Goal: Task Accomplishment & Management: Manage account settings

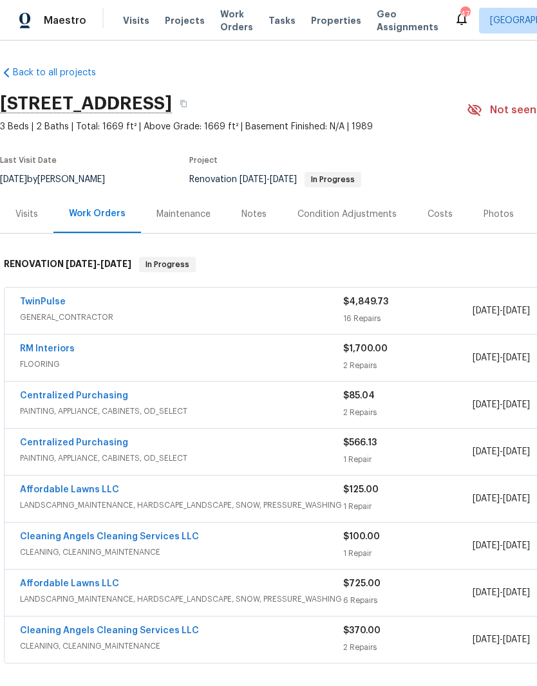
click at [41, 304] on link "TwinPulse" at bounding box center [43, 301] width 46 height 9
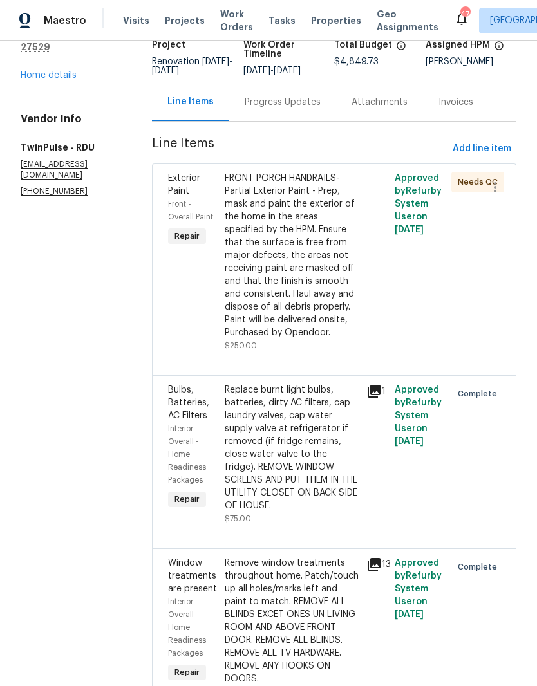
scroll to position [89, 0]
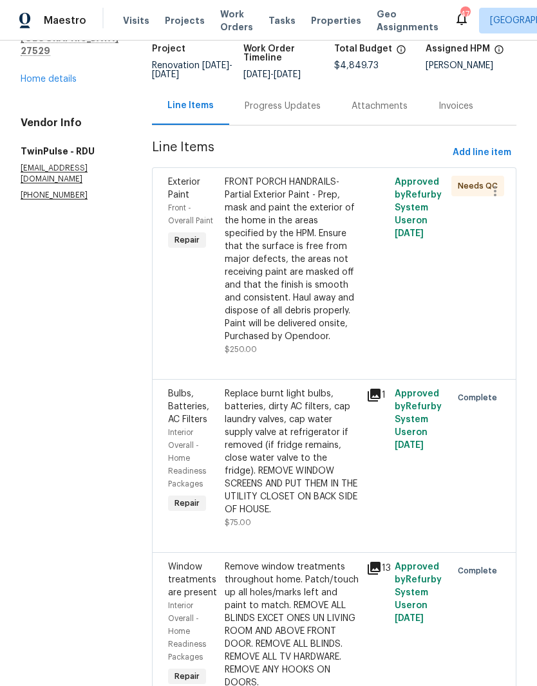
click at [344, 297] on div "FRONT PORCH HANDRAILS- Partial Exterior Paint - Prep, mask and paint the exteri…" at bounding box center [292, 259] width 134 height 167
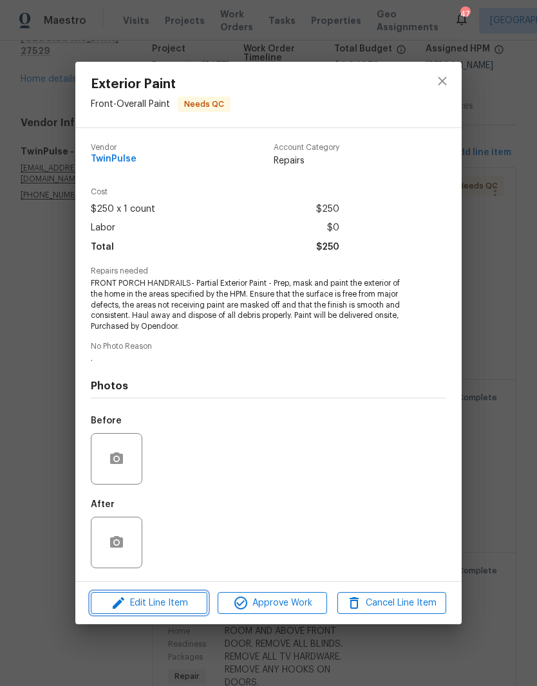
click at [140, 607] on span "Edit Line Item" at bounding box center [149, 603] width 109 height 16
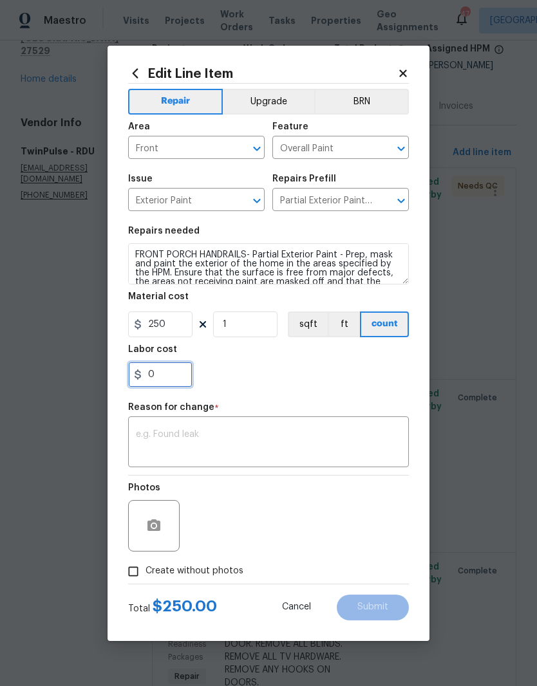
click at [156, 377] on input "0" at bounding box center [160, 375] width 64 height 26
type input "65"
click at [337, 380] on div "65" at bounding box center [268, 375] width 280 height 26
click at [358, 448] on textarea at bounding box center [268, 443] width 265 height 27
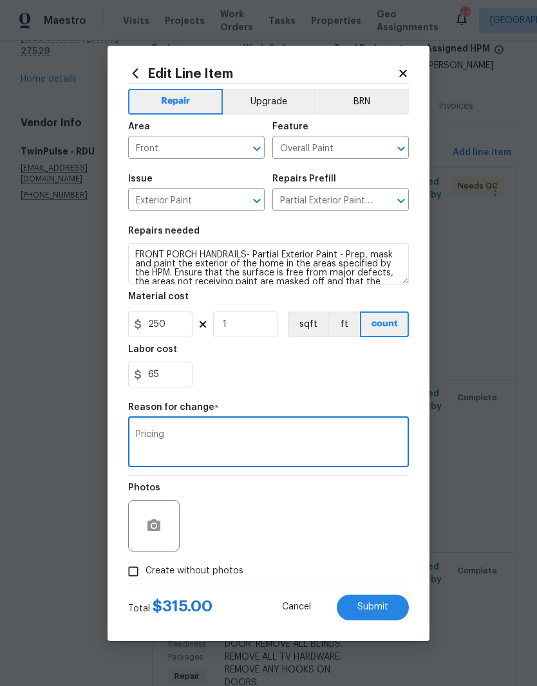
type textarea "Pricing"
click at [322, 389] on section "Repairs needed FRONT PORCH HANDRAILS- Partial Exterior Paint - Prep, mask and p…" at bounding box center [268, 307] width 280 height 176
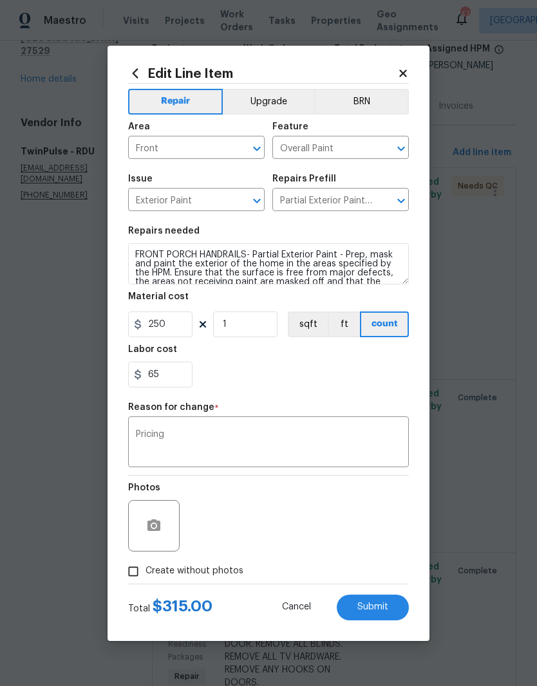
click at [398, 611] on button "Submit" at bounding box center [372, 607] width 72 height 26
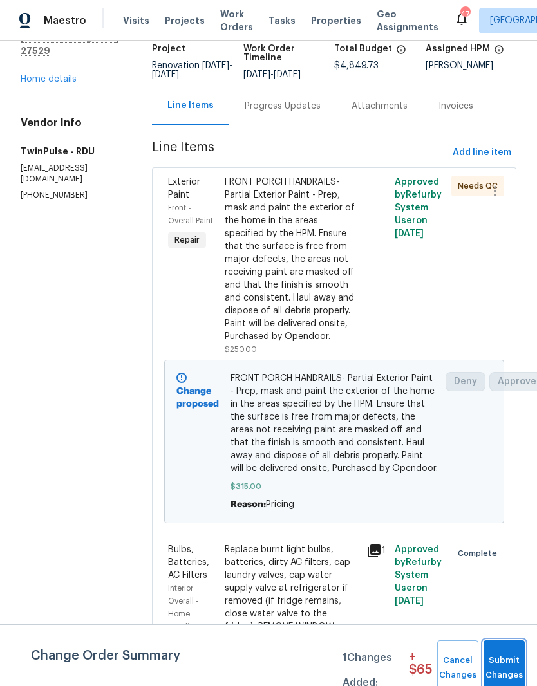
click at [518, 666] on span "Submit Changes" at bounding box center [504, 668] width 28 height 30
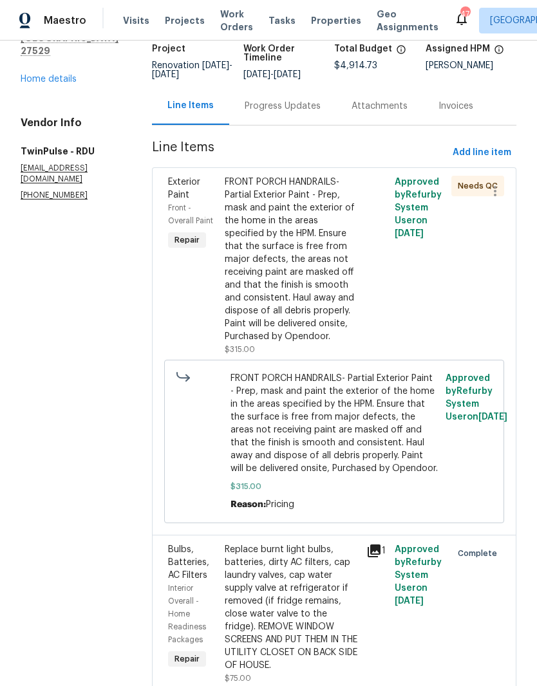
click at [324, 300] on div "FRONT PORCH HANDRAILS- Partial Exterior Paint - Prep, mask and paint the exteri…" at bounding box center [292, 259] width 134 height 167
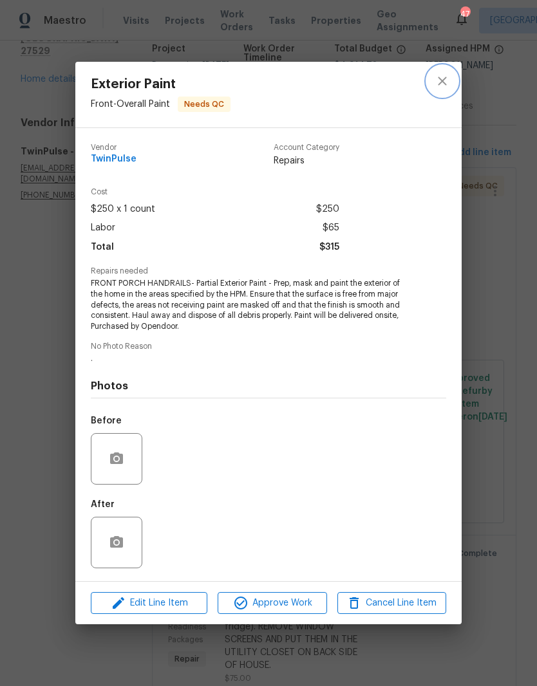
click at [439, 87] on icon "close" at bounding box center [441, 80] width 15 height 15
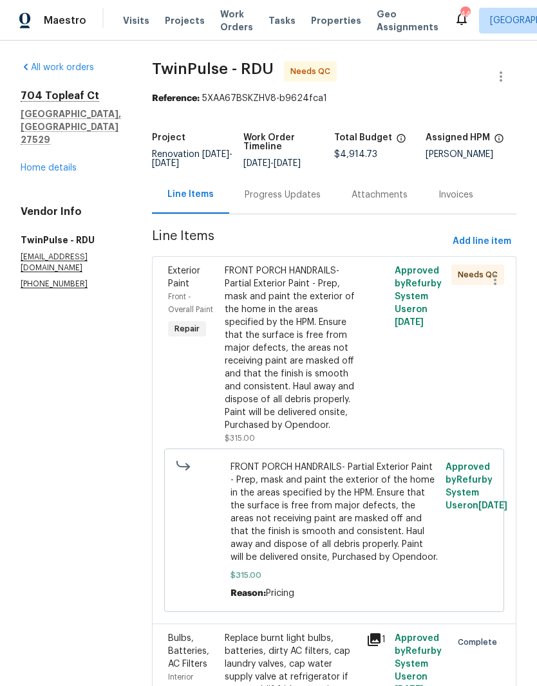
scroll to position [0, 0]
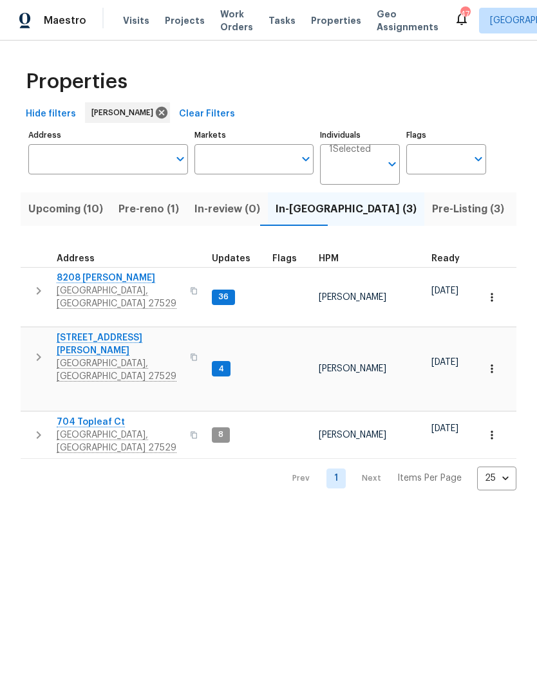
click at [75, 331] on span "3817 Cason St" at bounding box center [119, 344] width 125 height 26
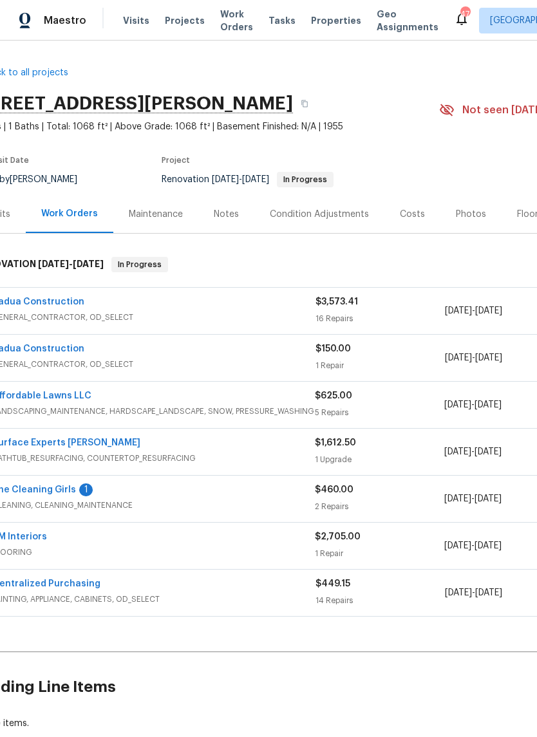
scroll to position [0, 25]
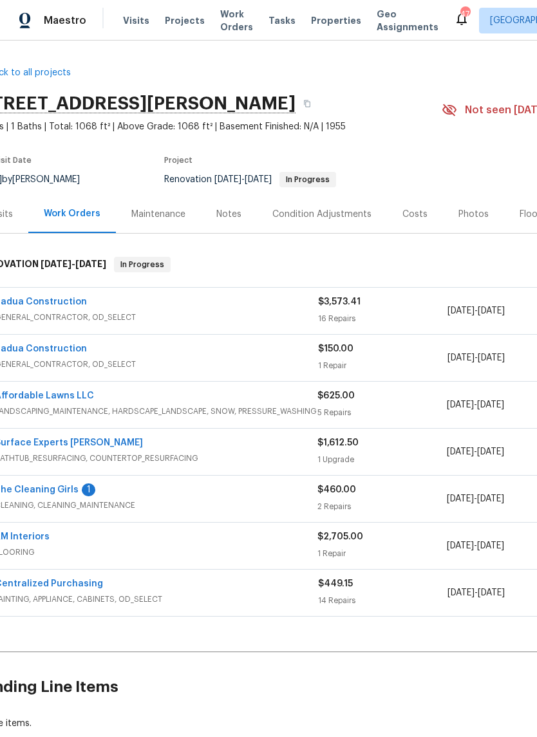
click at [27, 297] on link "Padua Construction" at bounding box center [41, 301] width 92 height 9
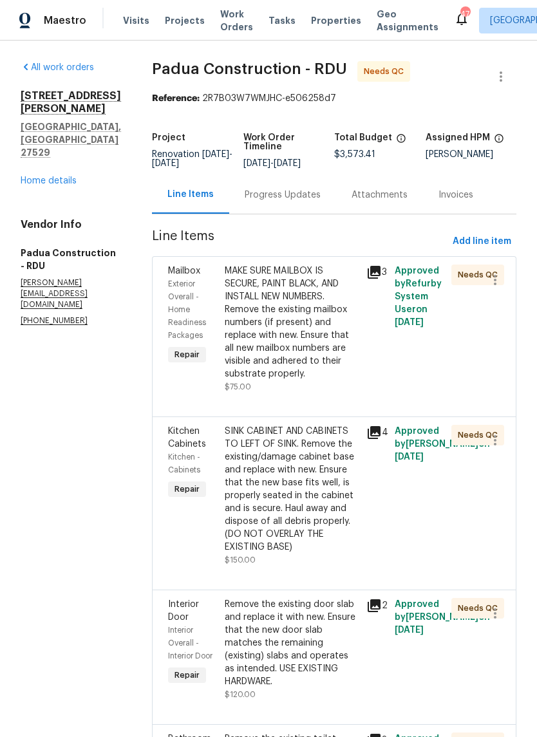
click at [317, 334] on div "MAKE SURE MAILBOX IS SECURE, PAINT BLACK, AND INSTALL NEW NUMBERS. Remove the e…" at bounding box center [292, 322] width 134 height 116
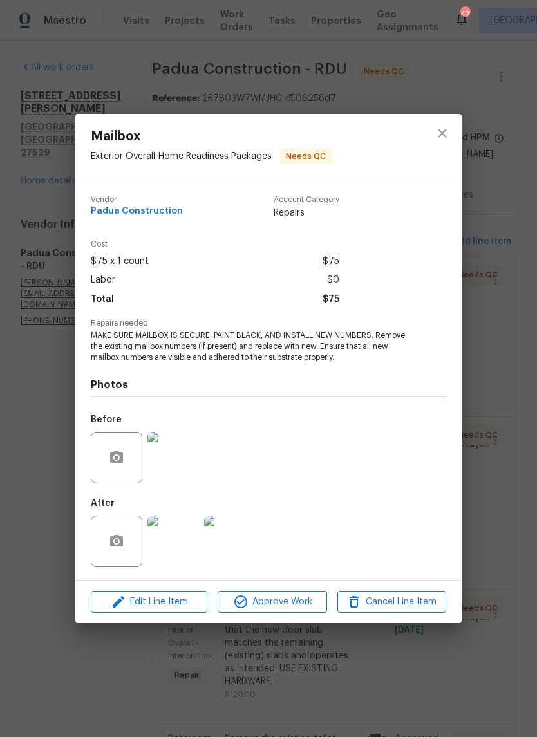
click at [164, 552] on img at bounding box center [172, 540] width 51 height 51
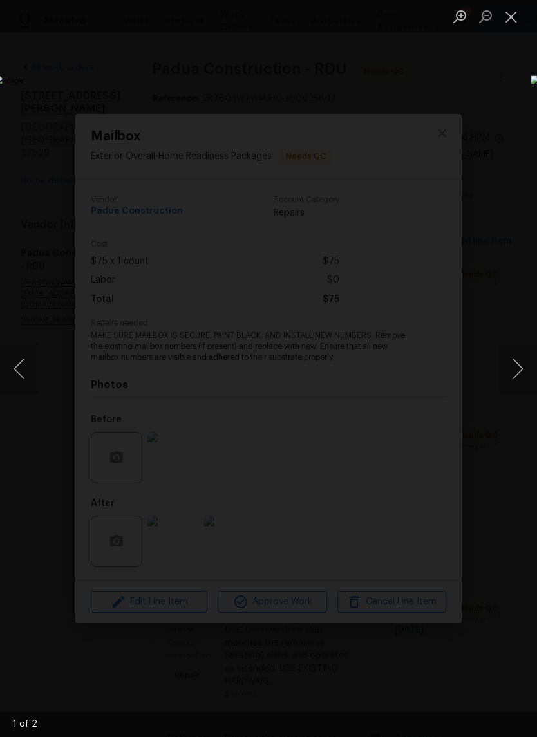
click at [520, 24] on button "Close lightbox" at bounding box center [511, 16] width 26 height 23
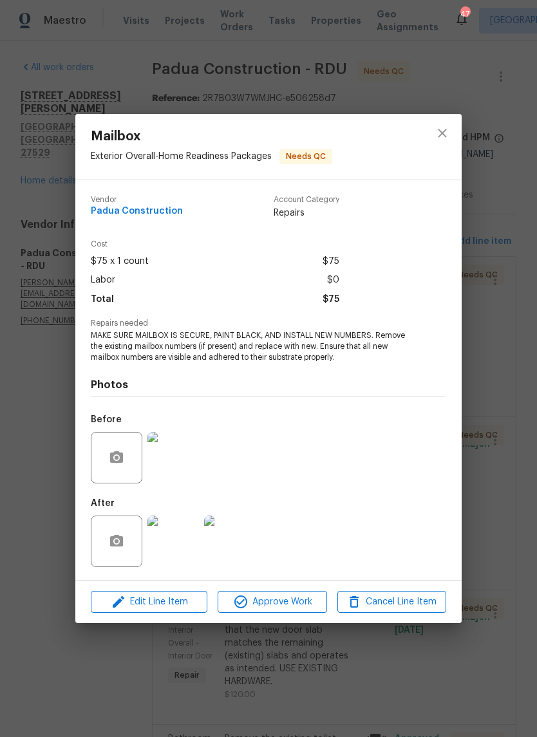
click at [252, 555] on img at bounding box center [229, 540] width 51 height 51
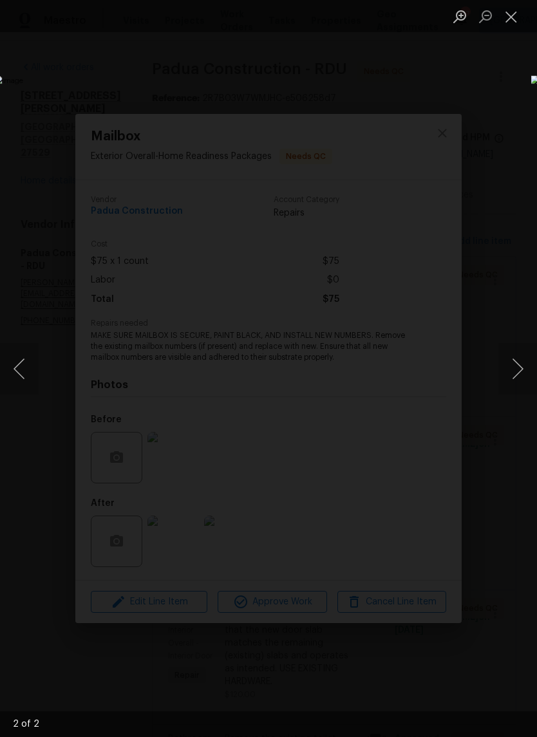
click at [518, 17] on button "Close lightbox" at bounding box center [511, 16] width 26 height 23
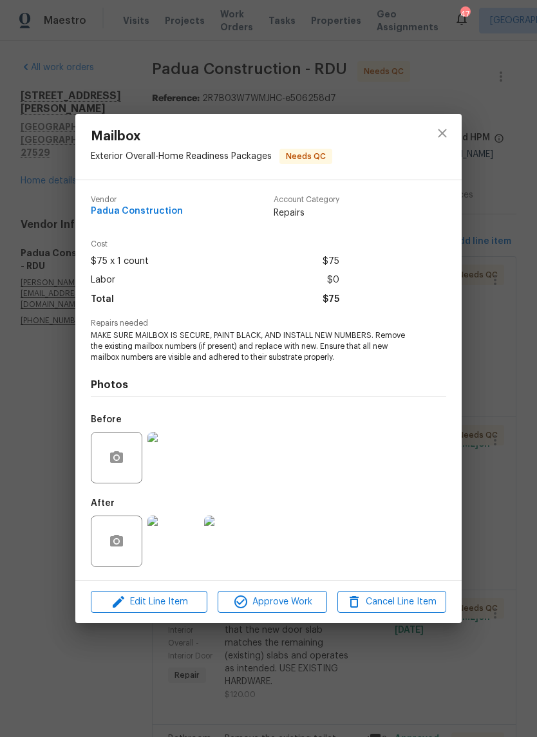
click at [193, 455] on img at bounding box center [172, 457] width 51 height 51
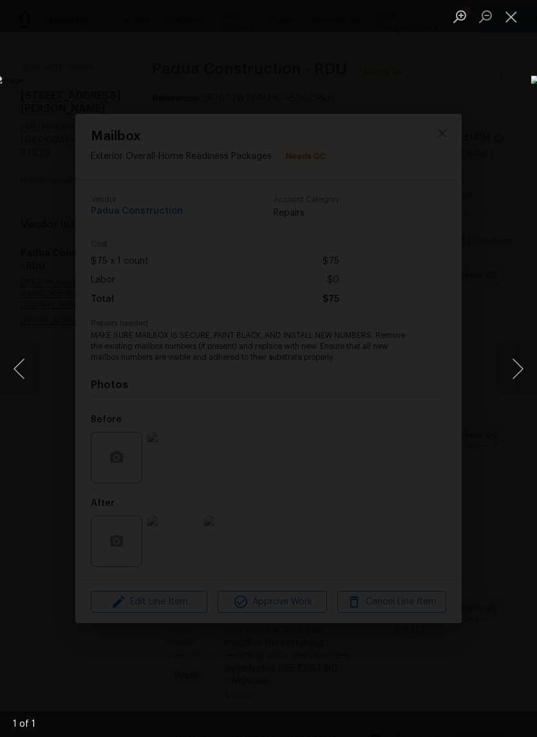
click at [517, 19] on button "Close lightbox" at bounding box center [511, 16] width 26 height 23
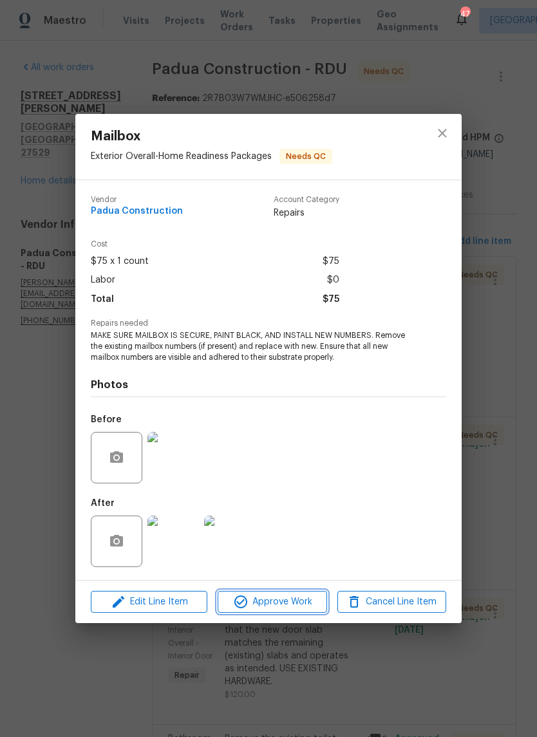
click at [293, 613] on button "Approve Work" at bounding box center [271, 602] width 109 height 23
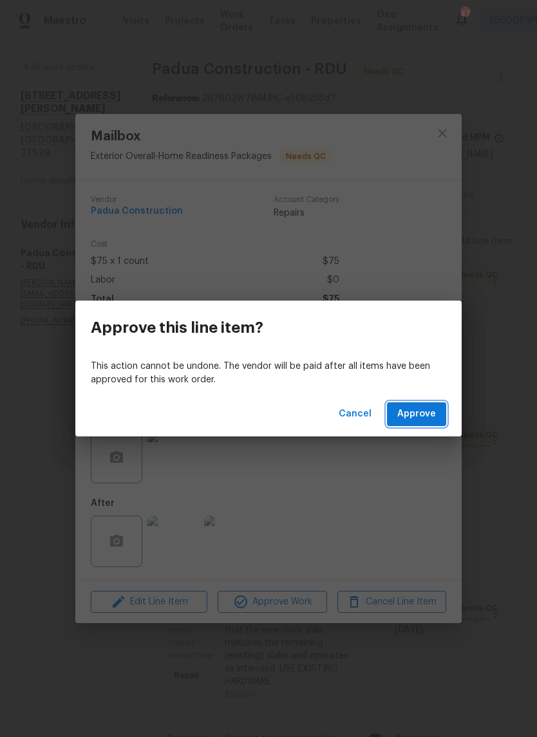
click at [428, 421] on span "Approve" at bounding box center [416, 414] width 39 height 16
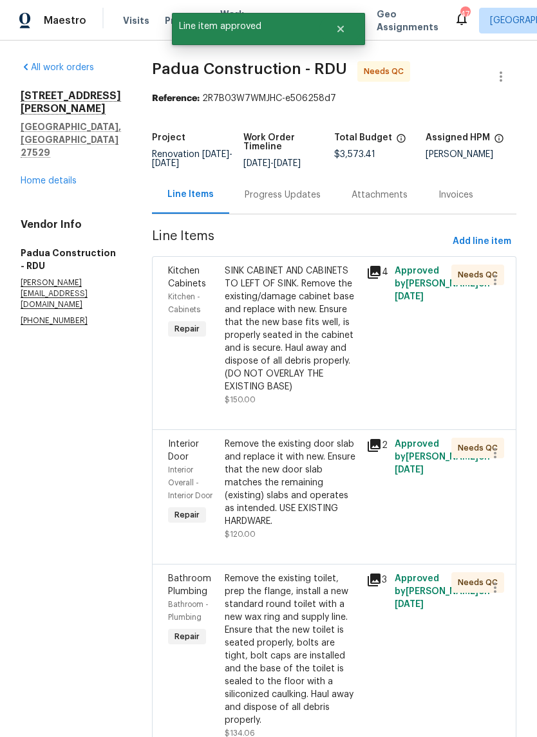
click at [298, 362] on div "SINK CABINET AND CABINETS TO LEFT OF SINK. Remove the existing/damage cabinet b…" at bounding box center [292, 328] width 134 height 129
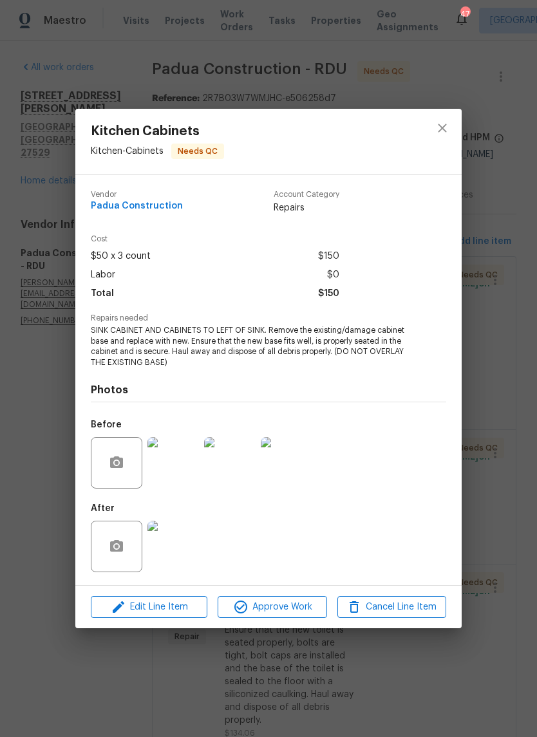
click at [188, 555] on img at bounding box center [172, 545] width 51 height 51
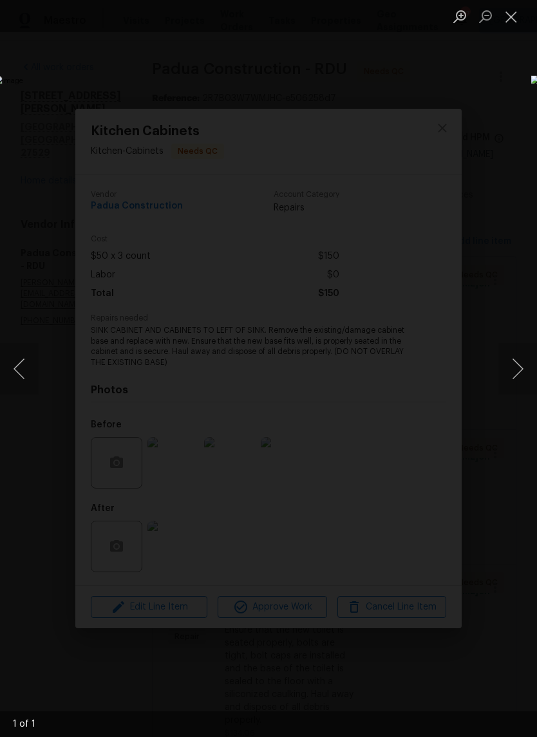
click at [519, 17] on button "Close lightbox" at bounding box center [511, 16] width 26 height 23
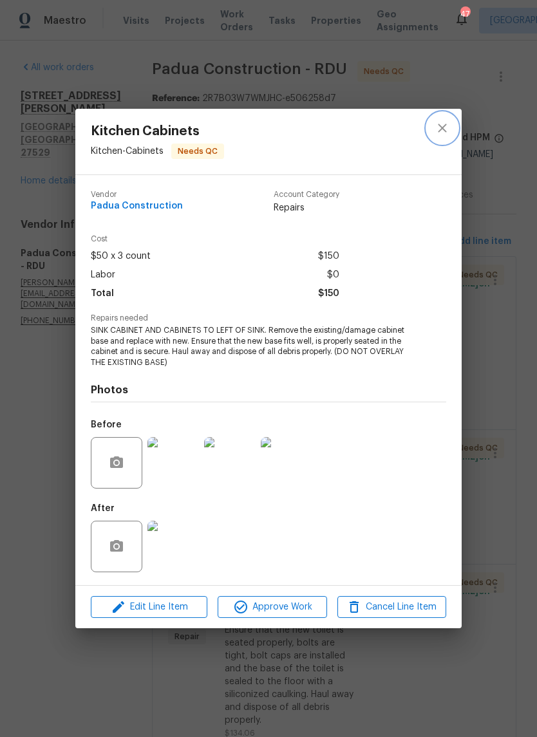
click at [437, 134] on icon "close" at bounding box center [441, 127] width 15 height 15
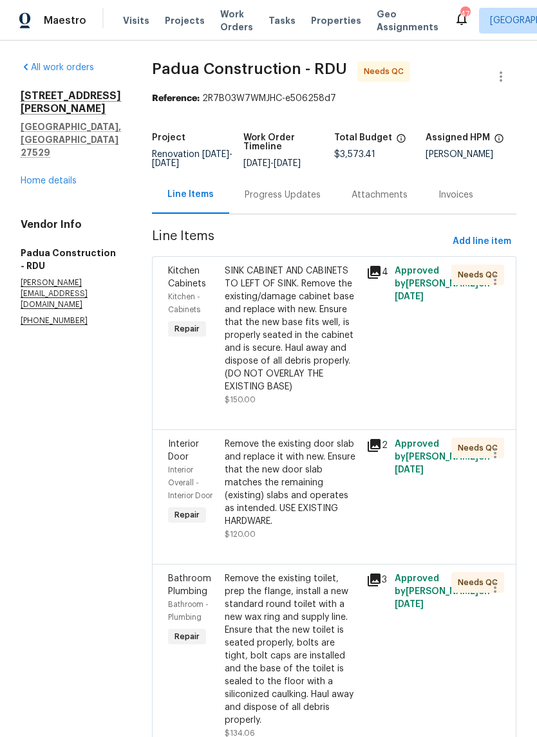
click at [302, 483] on div "Remove the existing door slab and replace it with new. Ensure that the new door…" at bounding box center [292, 482] width 134 height 90
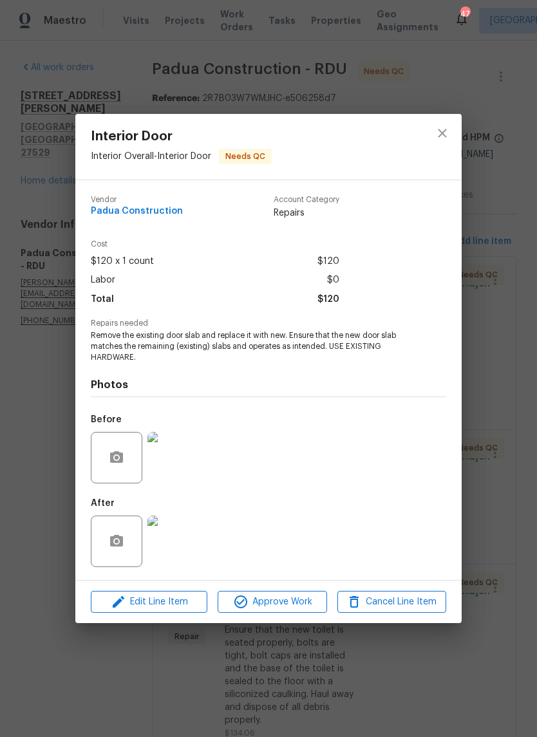
click at [190, 547] on img at bounding box center [172, 540] width 51 height 51
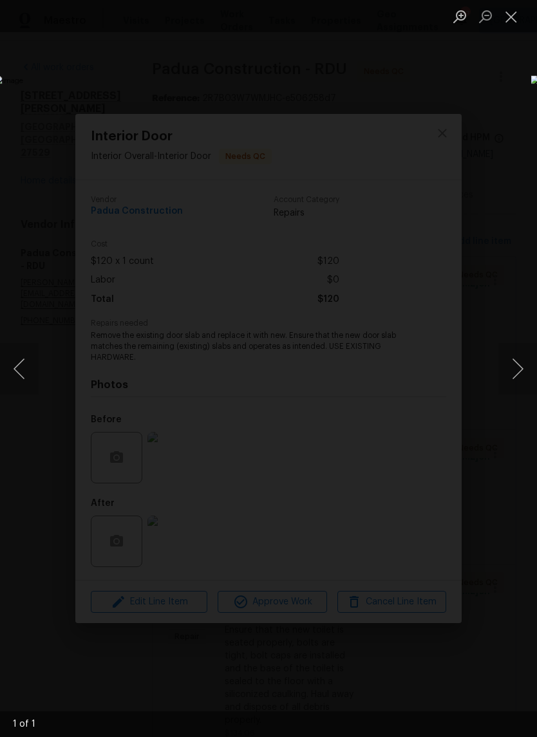
click at [517, 15] on button "Close lightbox" at bounding box center [511, 16] width 26 height 23
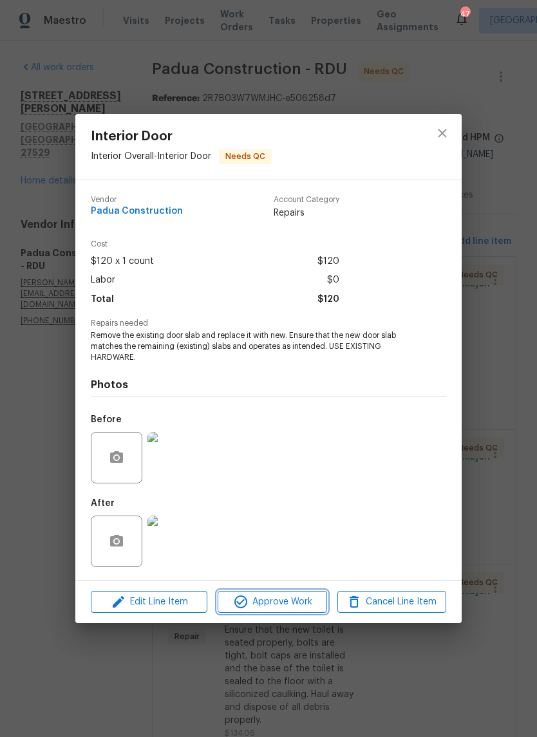
click at [302, 606] on span "Approve Work" at bounding box center [271, 602] width 101 height 16
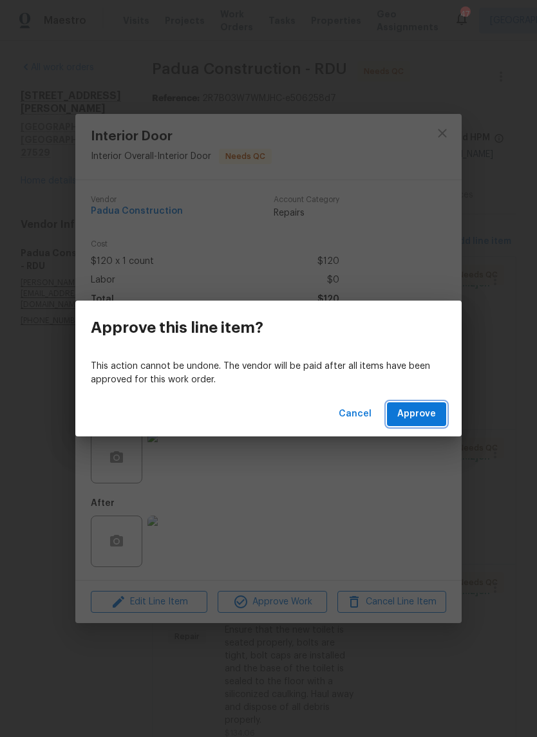
click at [441, 420] on button "Approve" at bounding box center [416, 414] width 59 height 24
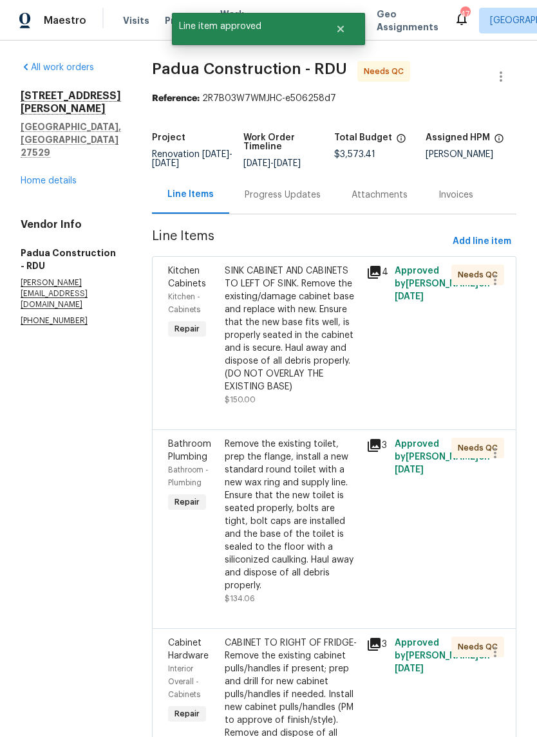
click at [284, 479] on div "Remove the existing toilet, prep the flange, install a new standard round toile…" at bounding box center [292, 514] width 134 height 154
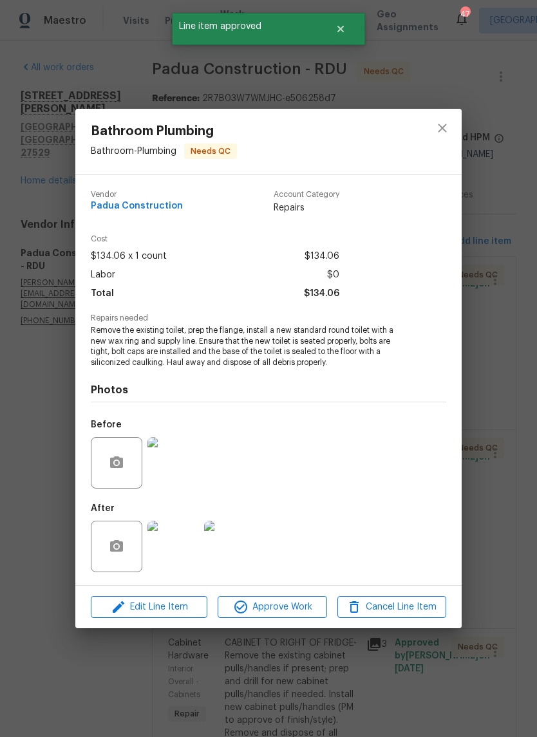
click at [183, 555] on img at bounding box center [172, 545] width 51 height 51
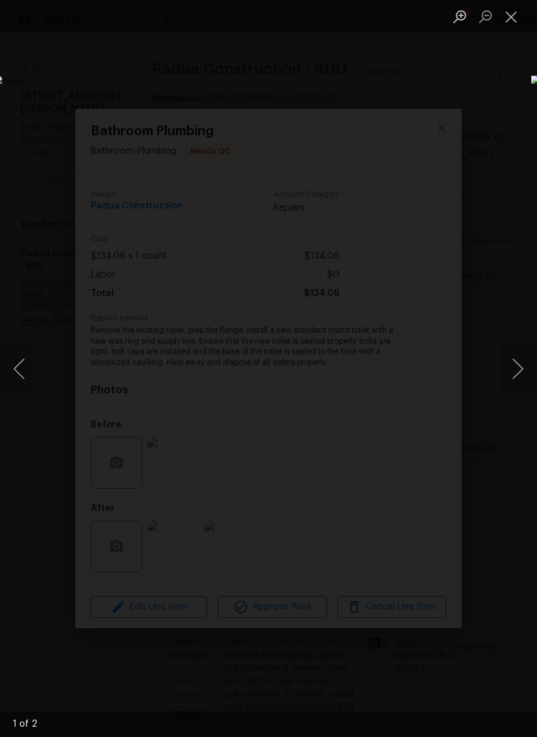
click at [520, 363] on button "Next image" at bounding box center [517, 368] width 39 height 51
click at [513, 19] on button "Close lightbox" at bounding box center [511, 16] width 26 height 23
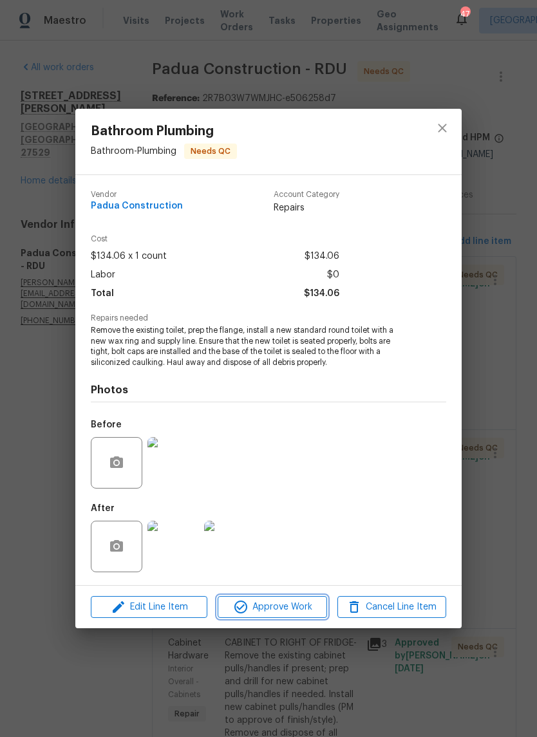
click at [301, 617] on button "Approve Work" at bounding box center [271, 607] width 109 height 23
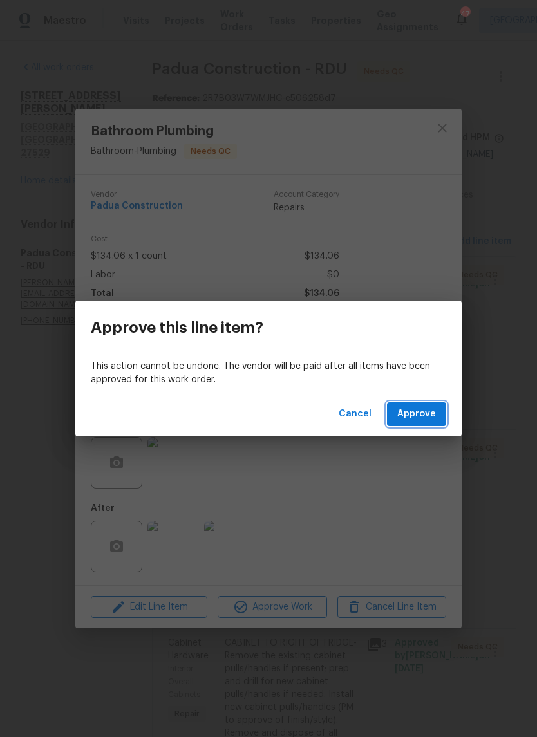
click at [443, 423] on button "Approve" at bounding box center [416, 414] width 59 height 24
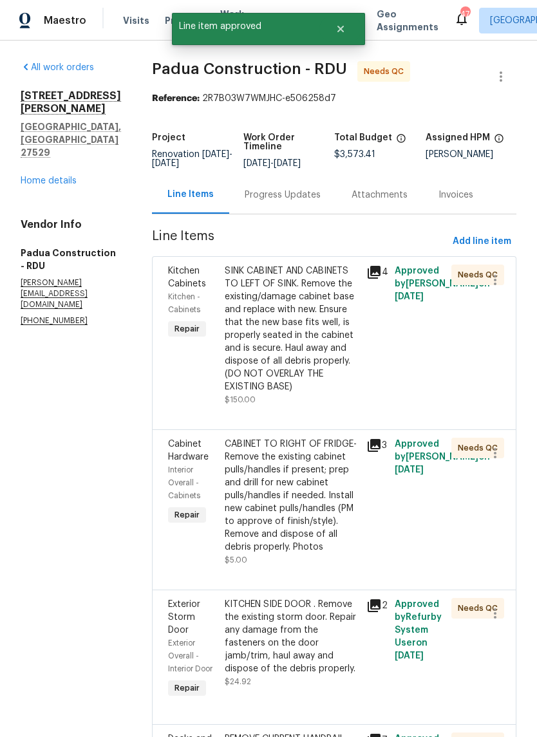
click at [281, 482] on div "CABINET TO RIGHT OF FRIDGE- Remove the existing cabinet pulls/handles if presen…" at bounding box center [292, 495] width 134 height 116
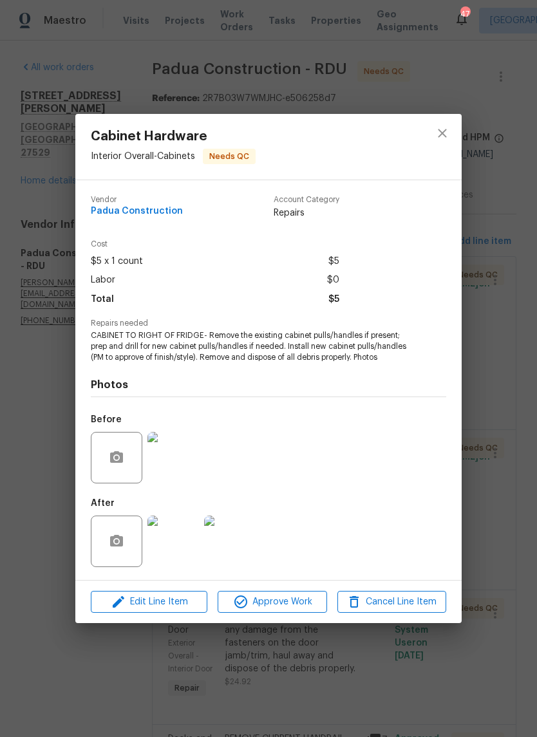
click at [192, 553] on img at bounding box center [172, 540] width 51 height 51
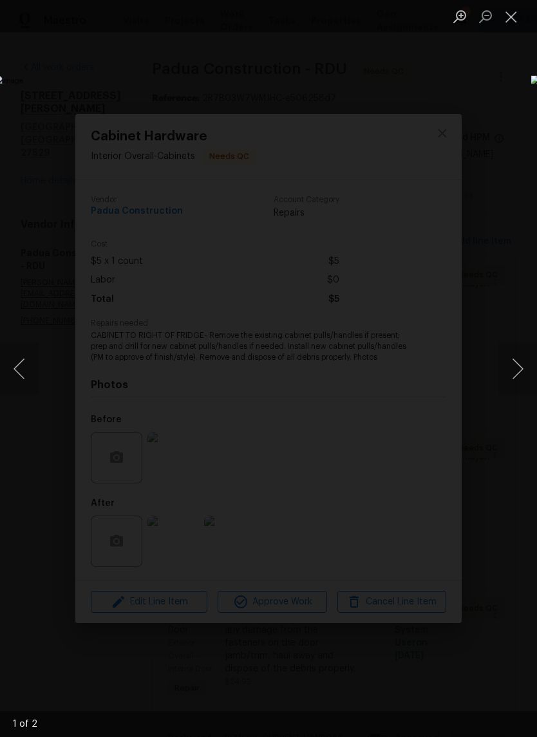
click at [522, 367] on button "Next image" at bounding box center [517, 368] width 39 height 51
click at [519, 19] on button "Close lightbox" at bounding box center [511, 16] width 26 height 23
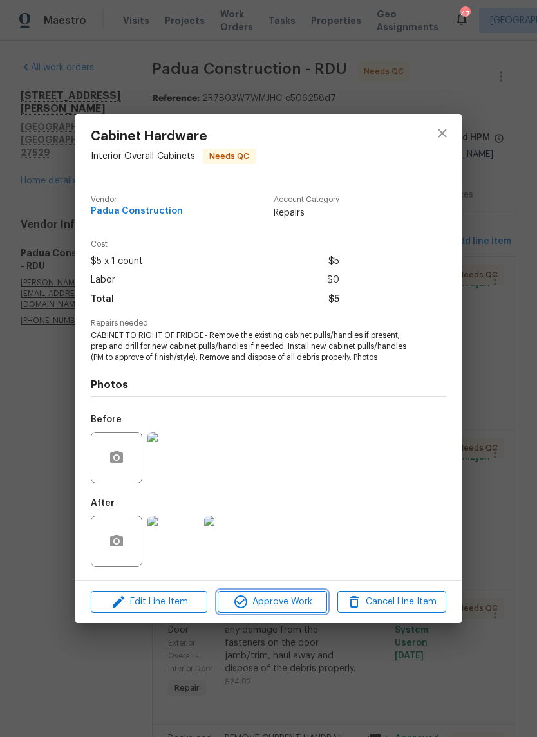
click at [297, 607] on span "Approve Work" at bounding box center [271, 602] width 101 height 16
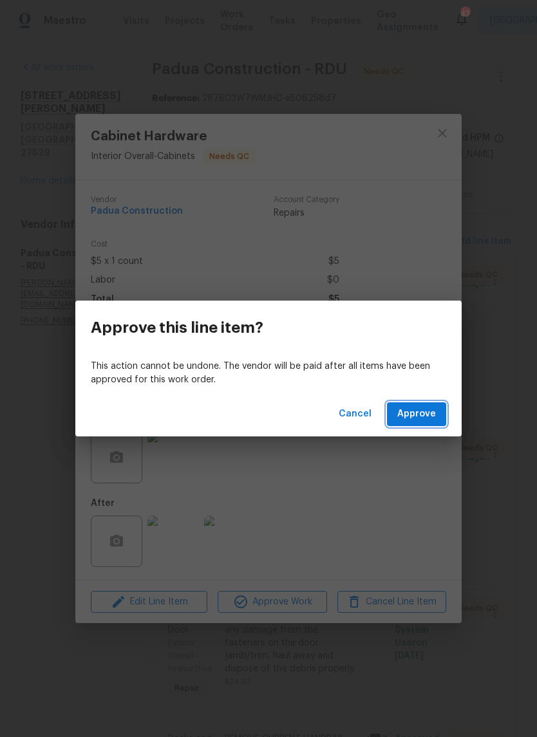
click at [441, 419] on button "Approve" at bounding box center [416, 414] width 59 height 24
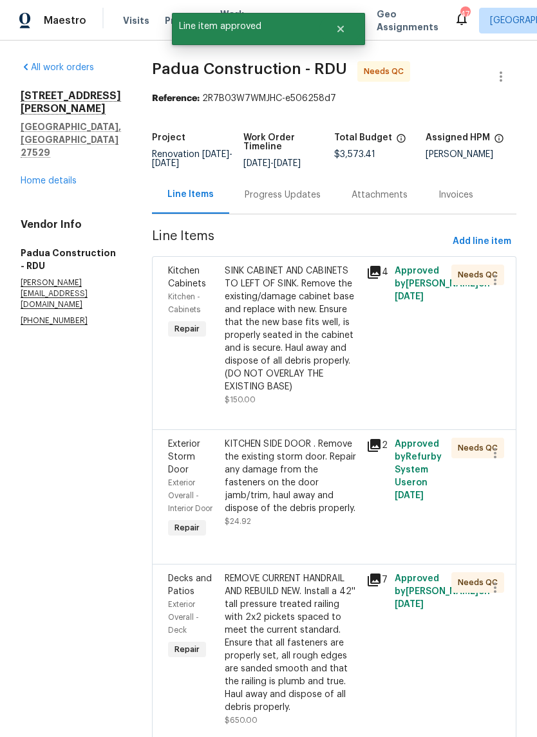
click at [295, 463] on div "KITCHEN SIDE DOOR . Remove the existing storm door. Repair any damage from the …" at bounding box center [292, 475] width 134 height 77
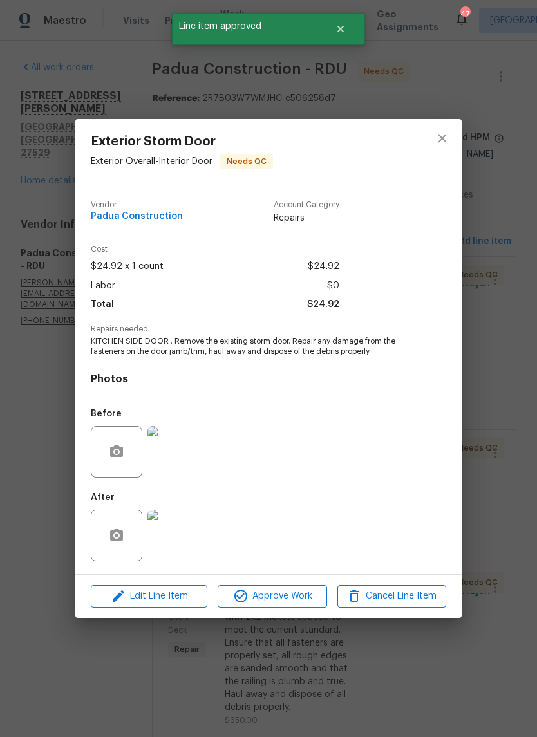
click at [181, 542] on img at bounding box center [172, 535] width 51 height 51
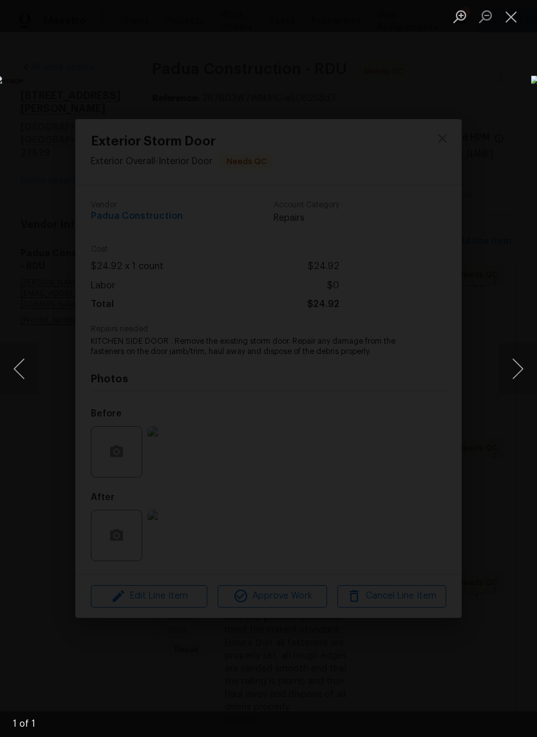
click at [515, 21] on button "Close lightbox" at bounding box center [511, 16] width 26 height 23
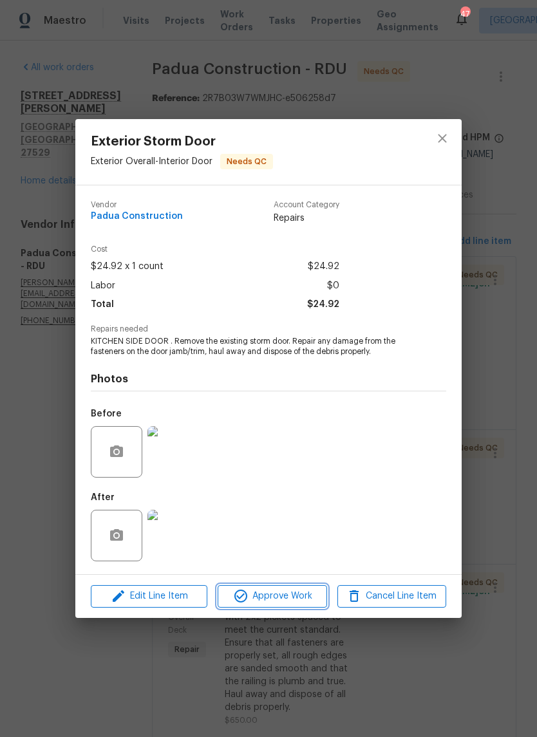
click at [293, 601] on span "Approve Work" at bounding box center [271, 596] width 101 height 16
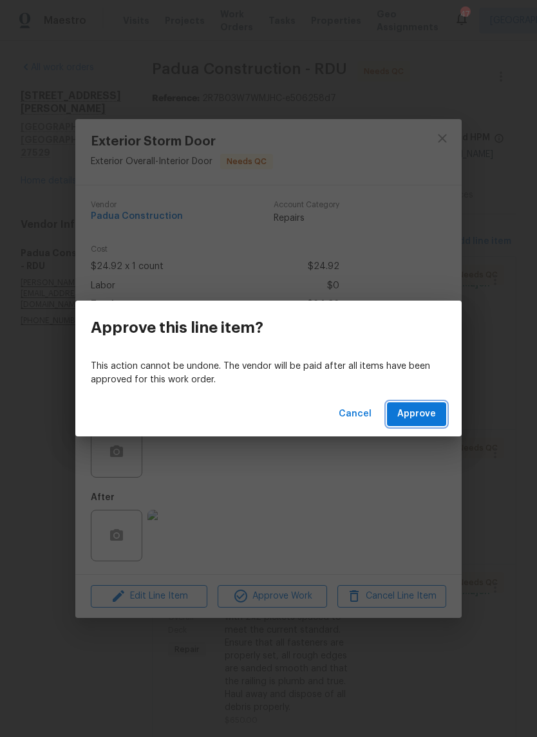
click at [445, 418] on button "Approve" at bounding box center [416, 414] width 59 height 24
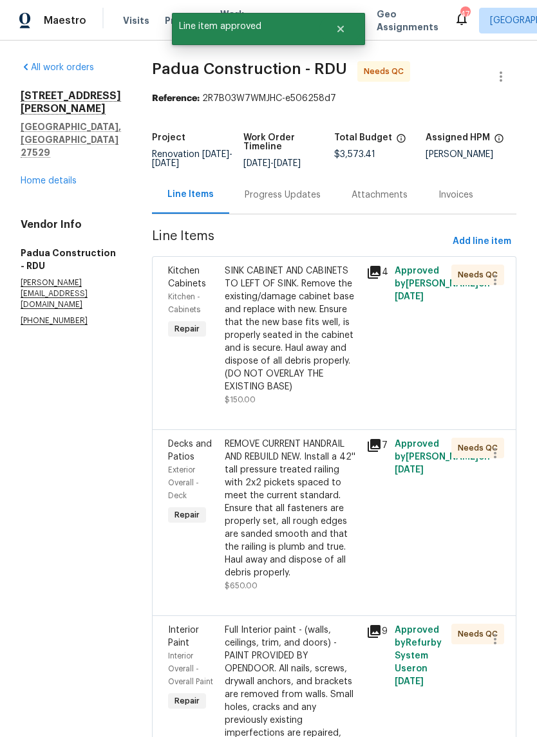
click at [288, 516] on div "REMOVE CURRENT HANDRAIL AND REBUILD NEW. Install a 42'' tall pressure treated r…" at bounding box center [292, 508] width 134 height 142
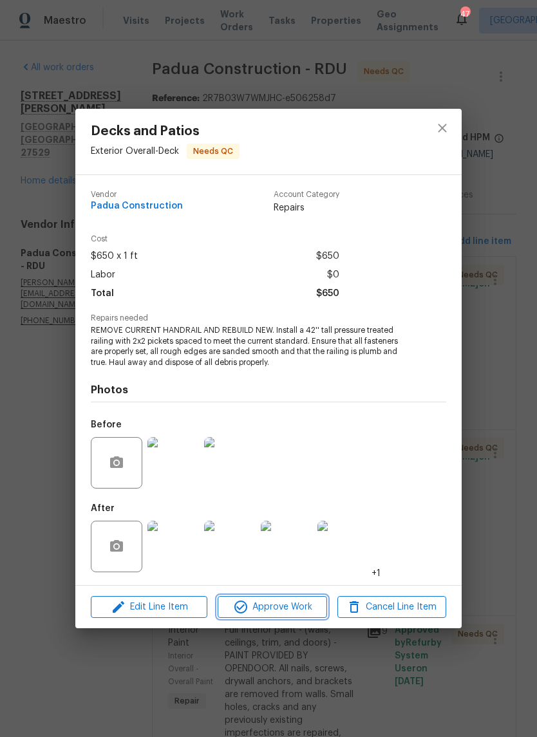
click at [304, 601] on span "Approve Work" at bounding box center [271, 607] width 101 height 16
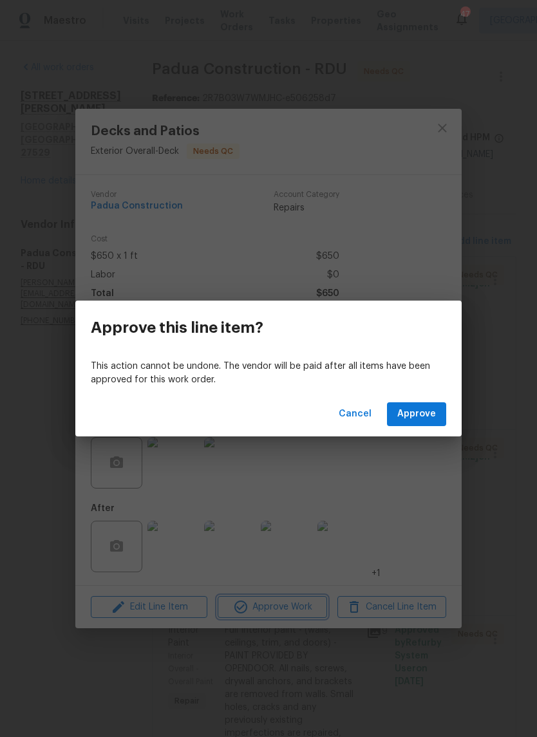
click at [399, 207] on div "Approve this line item? This action cannot be undone. The vendor will be paid a…" at bounding box center [268, 368] width 537 height 737
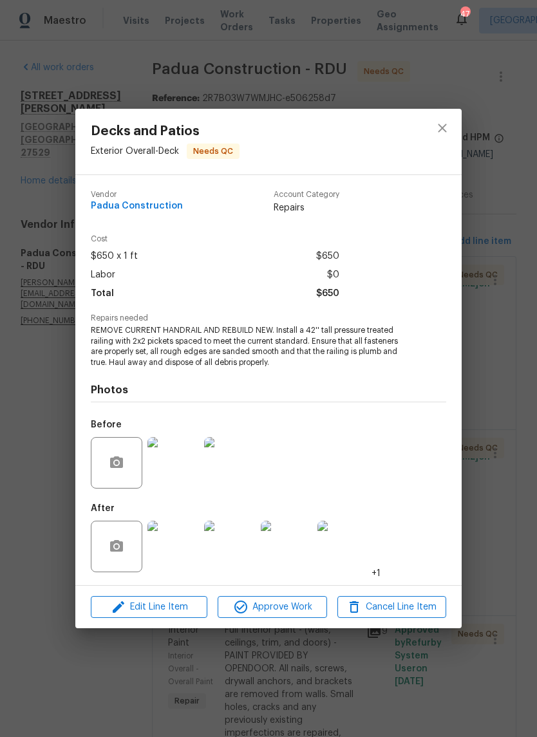
click at [184, 549] on img at bounding box center [172, 545] width 51 height 51
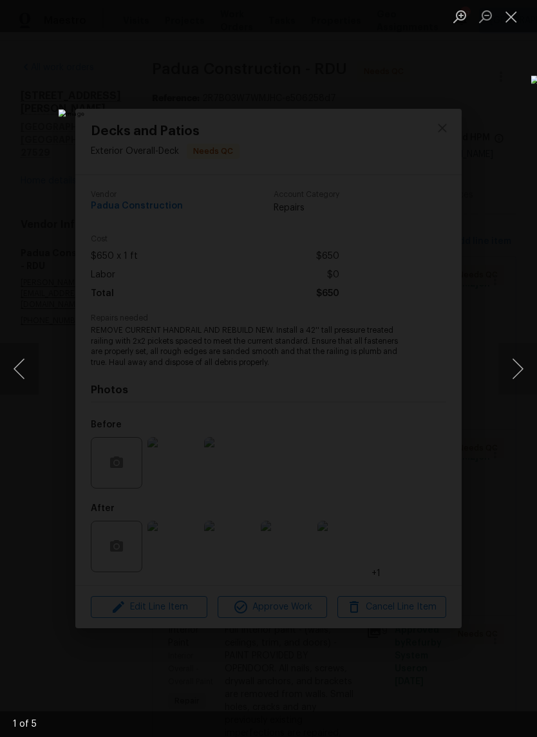
click at [522, 371] on button "Next image" at bounding box center [517, 368] width 39 height 51
click at [522, 368] on button "Next image" at bounding box center [517, 368] width 39 height 51
click at [520, 366] on button "Next image" at bounding box center [517, 368] width 39 height 51
click at [529, 368] on button "Next image" at bounding box center [517, 368] width 39 height 51
click at [389, 663] on div "Lightbox" at bounding box center [268, 368] width 537 height 737
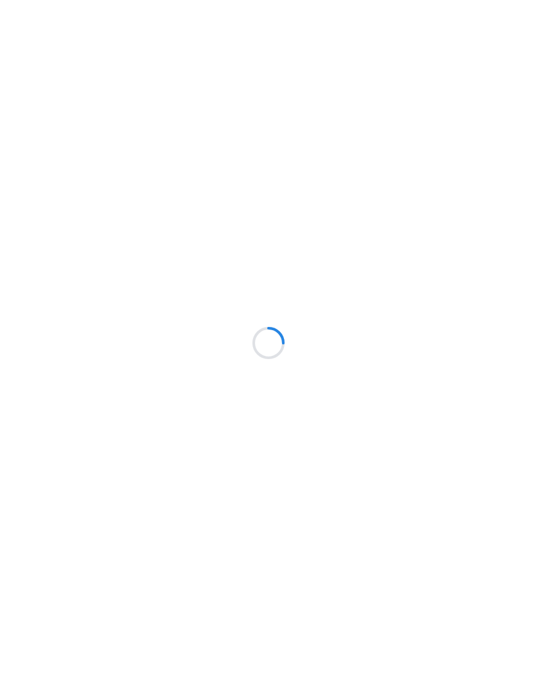
scroll to position [83, 0]
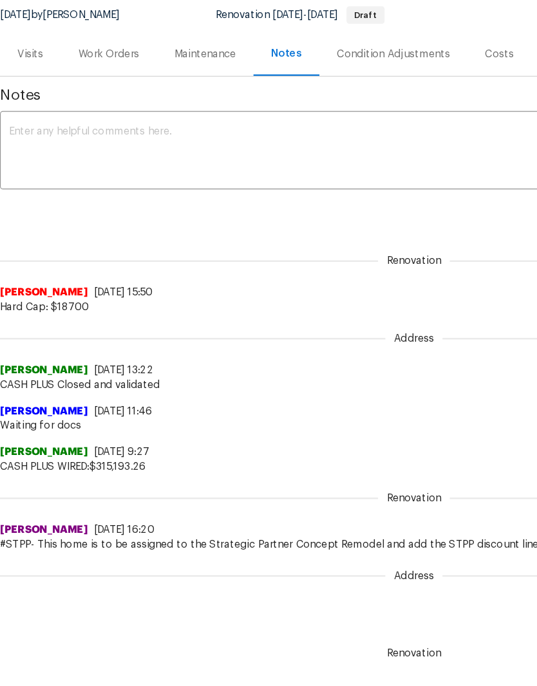
click at [187, 19] on icon "button" at bounding box center [183, 21] width 8 height 8
